Goal: Communication & Community: Answer question/provide support

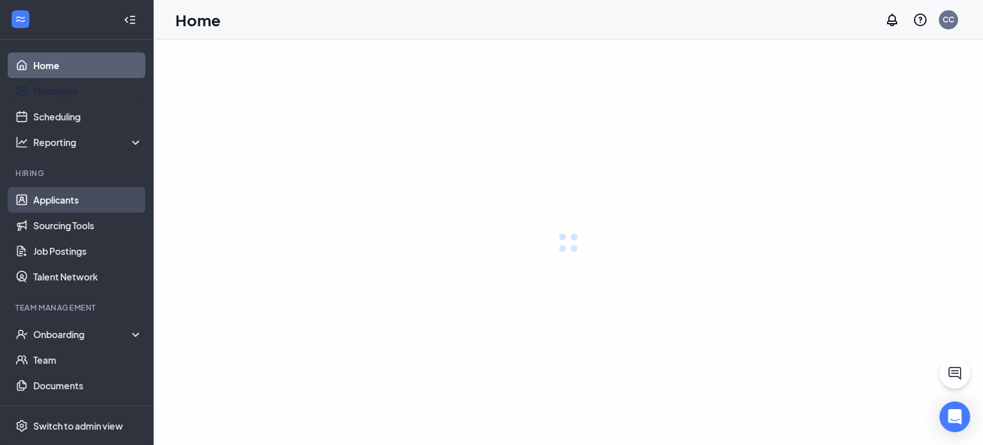
click at [40, 209] on link "Applicants" at bounding box center [87, 200] width 109 height 26
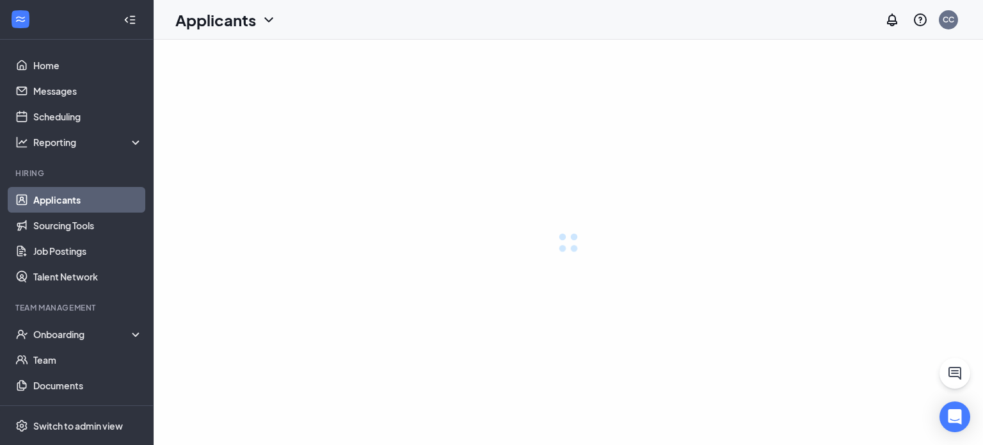
click at [44, 203] on link "Applicants" at bounding box center [87, 200] width 109 height 26
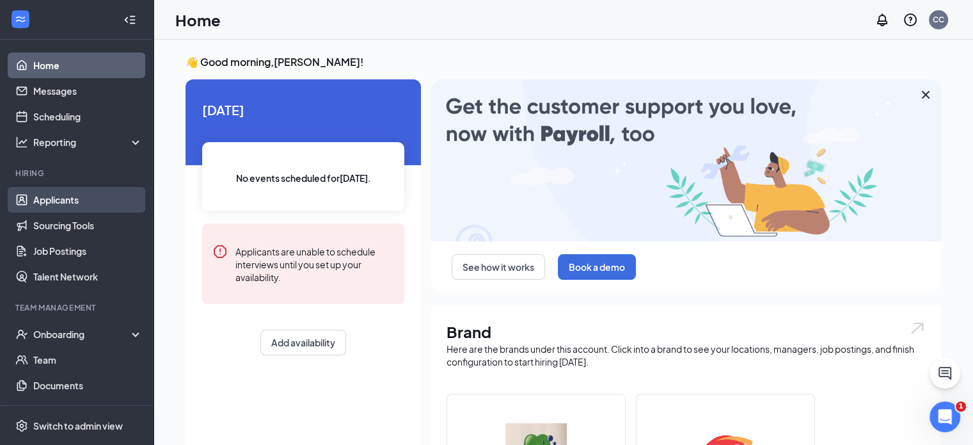
click at [88, 196] on link "Applicants" at bounding box center [87, 200] width 109 height 26
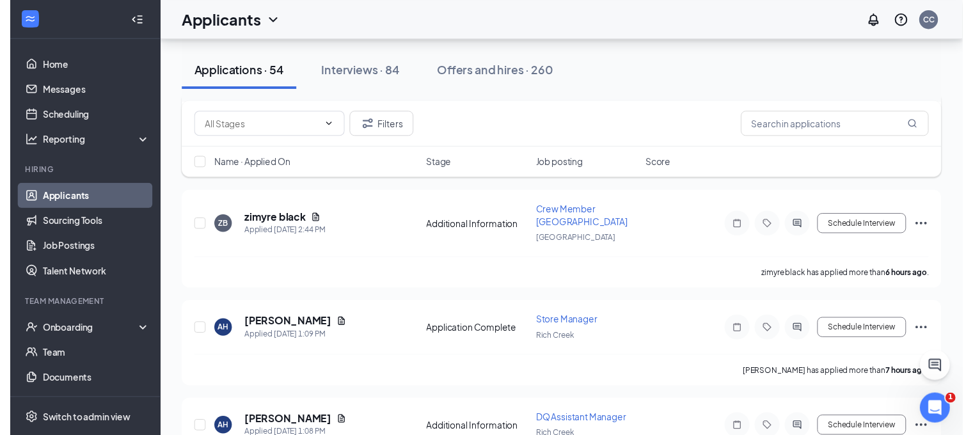
scroll to position [250, 0]
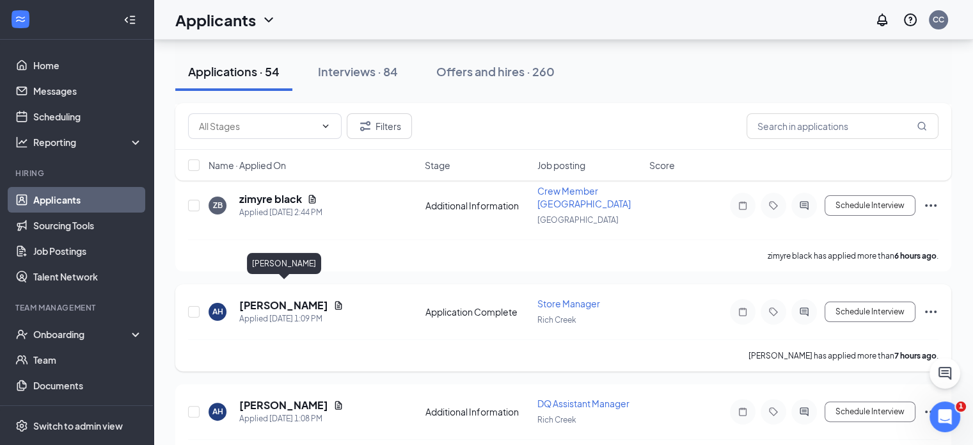
click at [317, 298] on h5 "[PERSON_NAME]" at bounding box center [283, 305] width 89 height 14
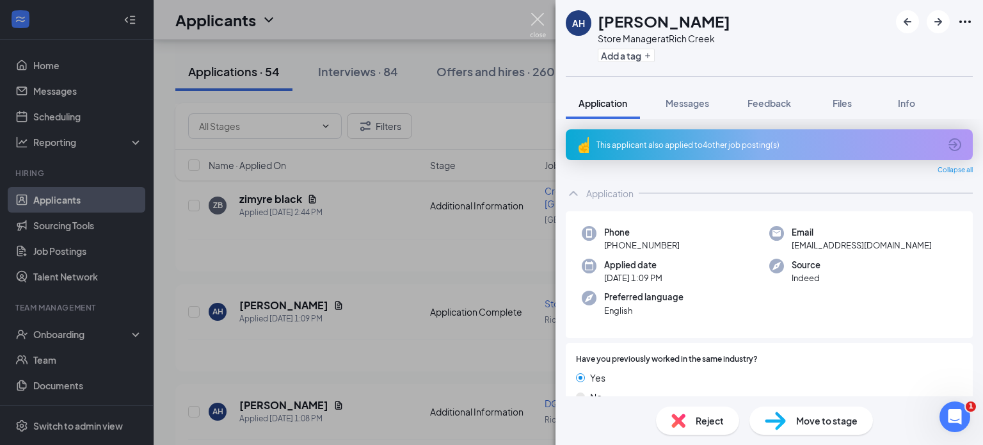
click at [543, 17] on img at bounding box center [538, 25] width 16 height 25
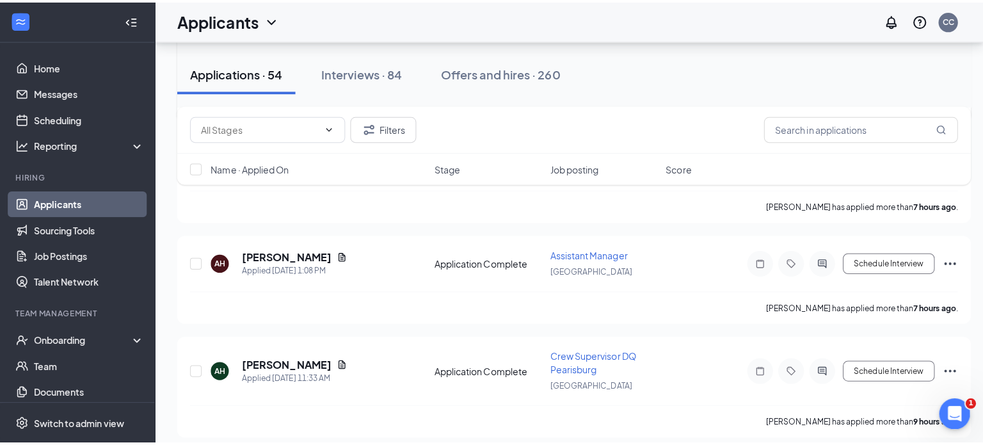
scroll to position [504, 0]
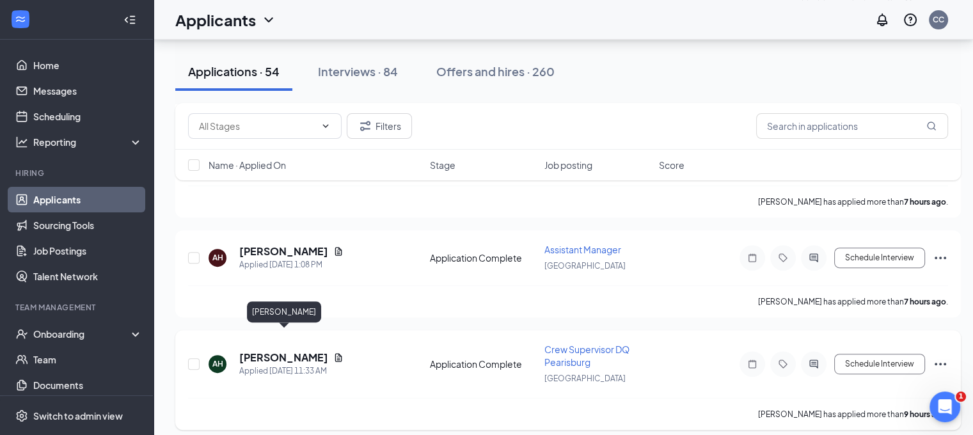
click at [316, 351] on h5 "[PERSON_NAME]" at bounding box center [283, 358] width 89 height 14
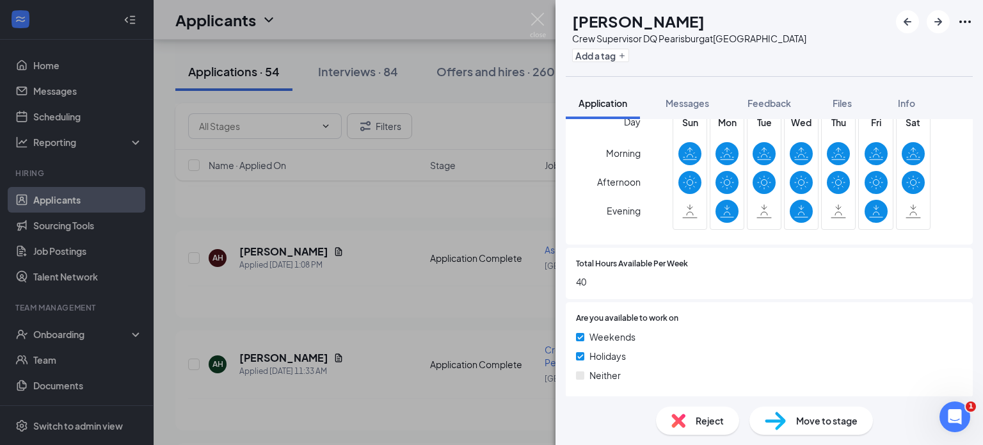
scroll to position [701, 0]
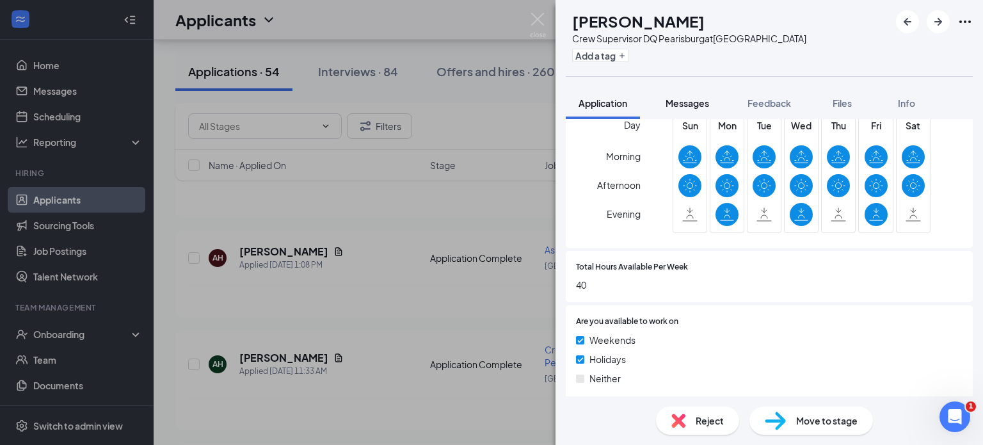
click at [676, 97] on div "Messages" at bounding box center [687, 103] width 44 height 13
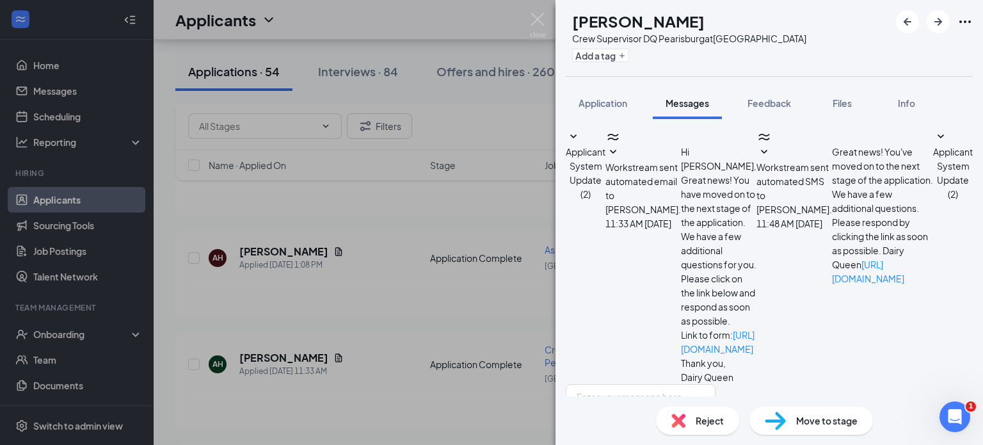
scroll to position [58, 0]
click at [644, 384] on textarea at bounding box center [641, 422] width 150 height 77
click at [715, 384] on textarea "Are you available for interview 17 and 18 opening from 9a-11a or [DATE]" at bounding box center [641, 422] width 150 height 77
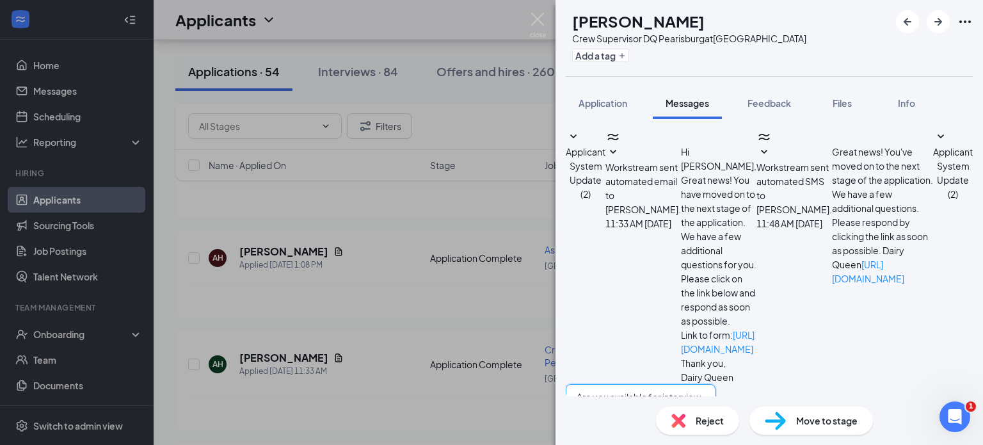
click at [715, 384] on textarea "Are you available for interview 17 and 18 opening from 9a-11a or [DATE] after 2…" at bounding box center [641, 422] width 150 height 77
type textarea "Are you available for interview 17 or 18 opening from 9a-11a or [DATE] after 23…"
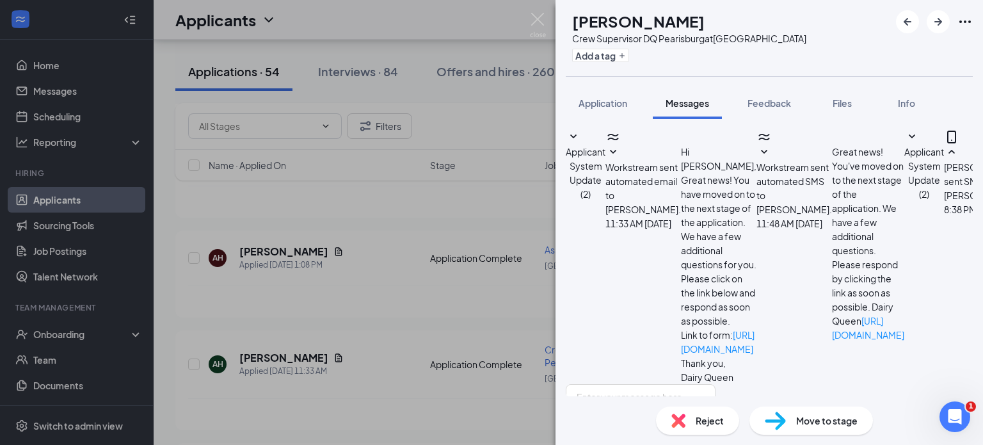
scroll to position [154, 0]
click at [537, 15] on img at bounding box center [538, 25] width 16 height 25
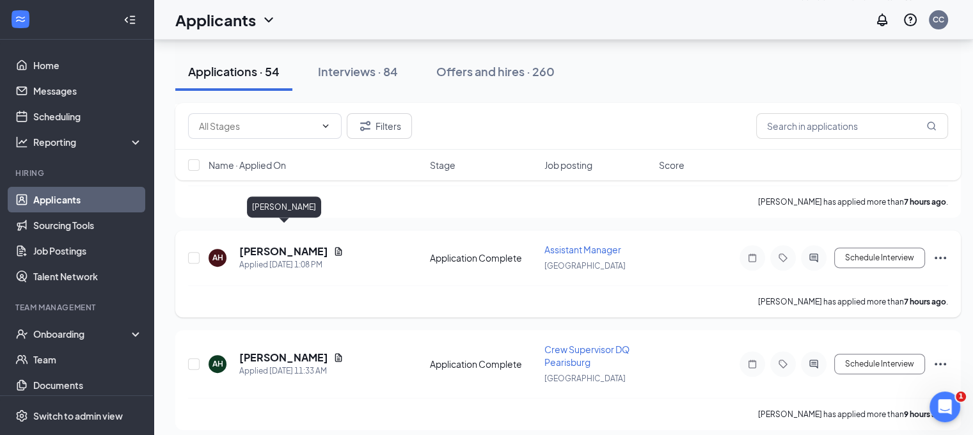
click at [312, 244] on h5 "[PERSON_NAME]" at bounding box center [283, 251] width 89 height 14
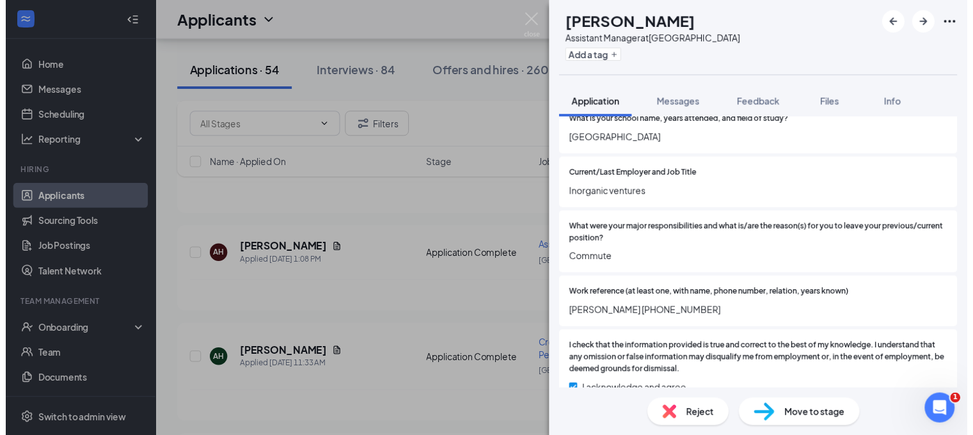
scroll to position [1260, 0]
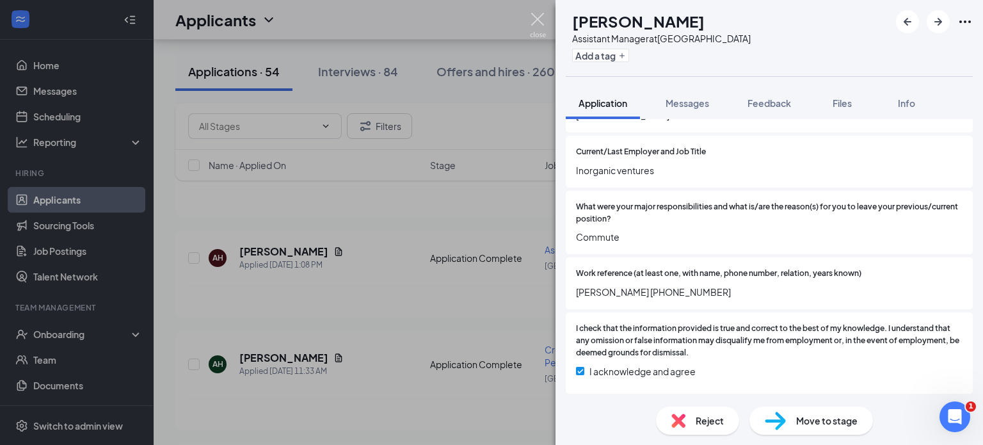
click at [537, 28] on img at bounding box center [538, 25] width 16 height 25
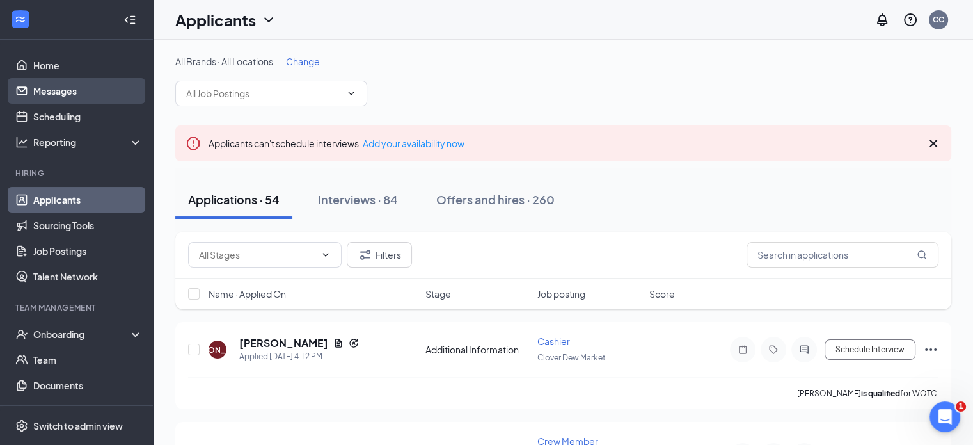
click at [63, 94] on link "Messages" at bounding box center [87, 91] width 109 height 26
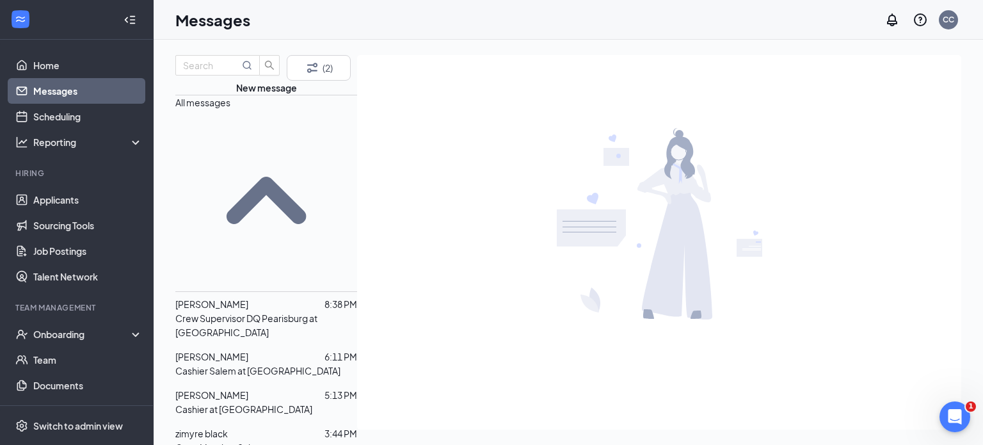
click at [262, 402] on p "Cashier at [GEOGRAPHIC_DATA]" at bounding box center [243, 409] width 137 height 14
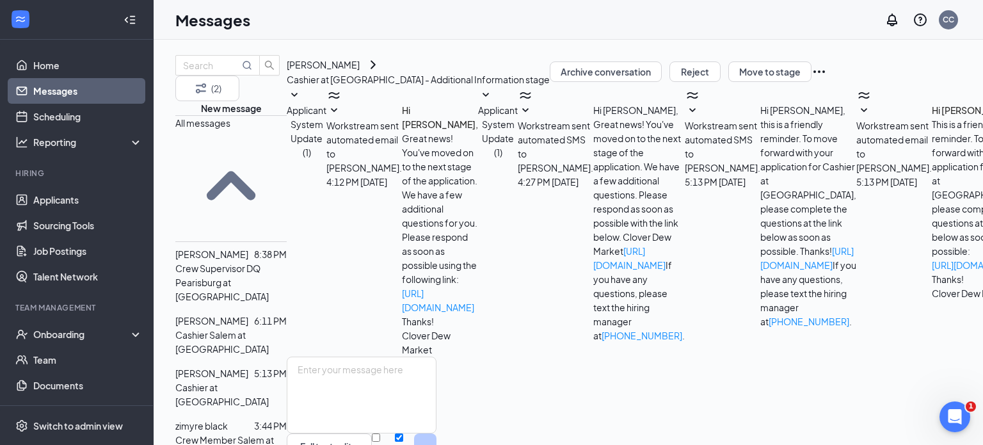
scroll to position [112, 0]
click at [360, 63] on div "[PERSON_NAME]" at bounding box center [323, 65] width 73 height 14
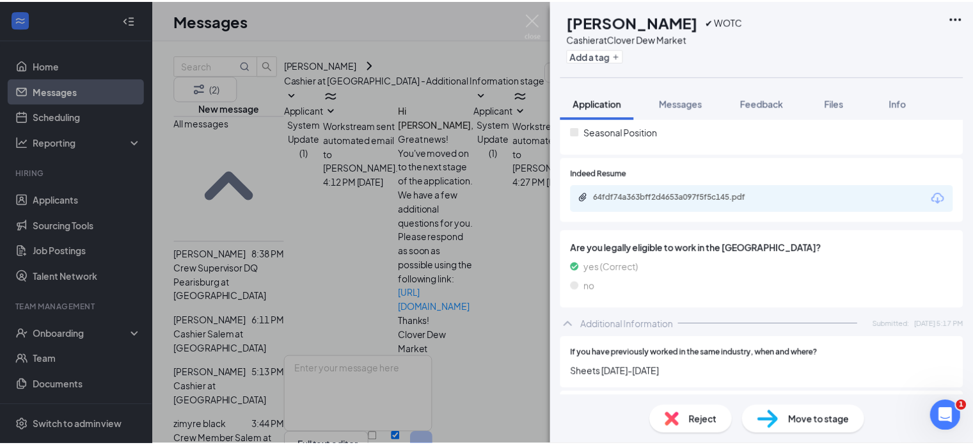
scroll to position [360, 0]
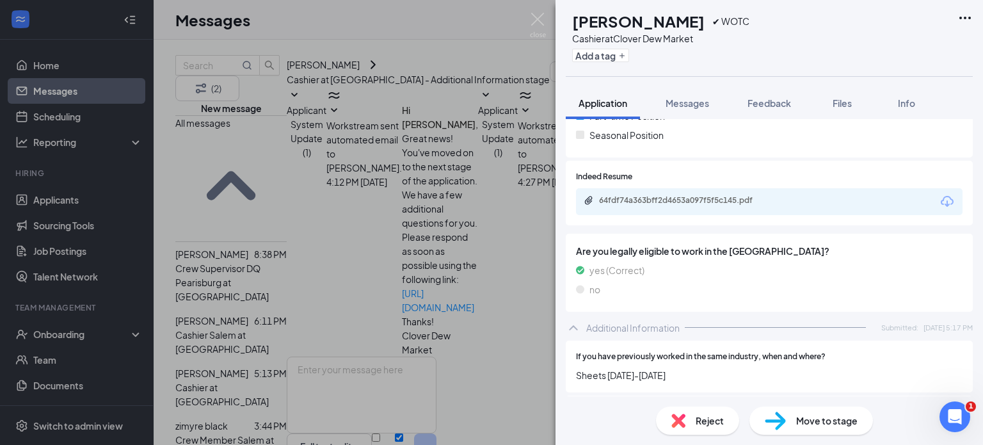
click at [941, 204] on icon "Download" at bounding box center [947, 201] width 13 height 11
click at [540, 19] on img at bounding box center [538, 25] width 16 height 25
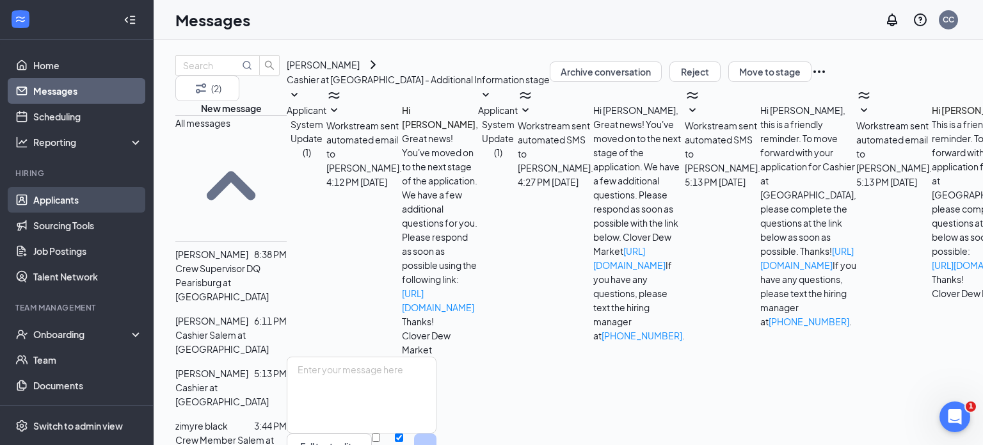
click at [79, 196] on link "Applicants" at bounding box center [87, 200] width 109 height 26
